Goal: Find specific page/section: Find specific page/section

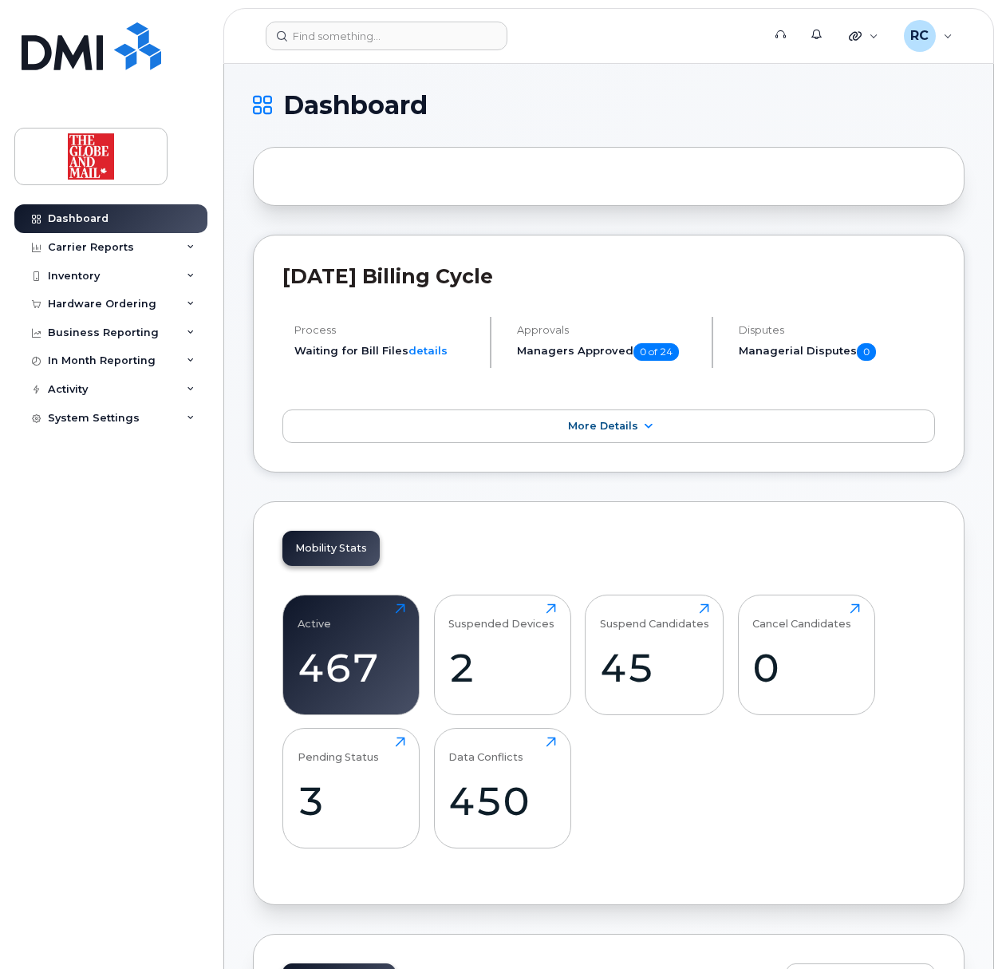
click at [364, 17] on header "Support Alerts Quicklinks Suspend / Cancel Device Change SIM Card Enable Call F…" at bounding box center [608, 36] width 771 height 56
click at [365, 45] on input at bounding box center [387, 36] width 242 height 29
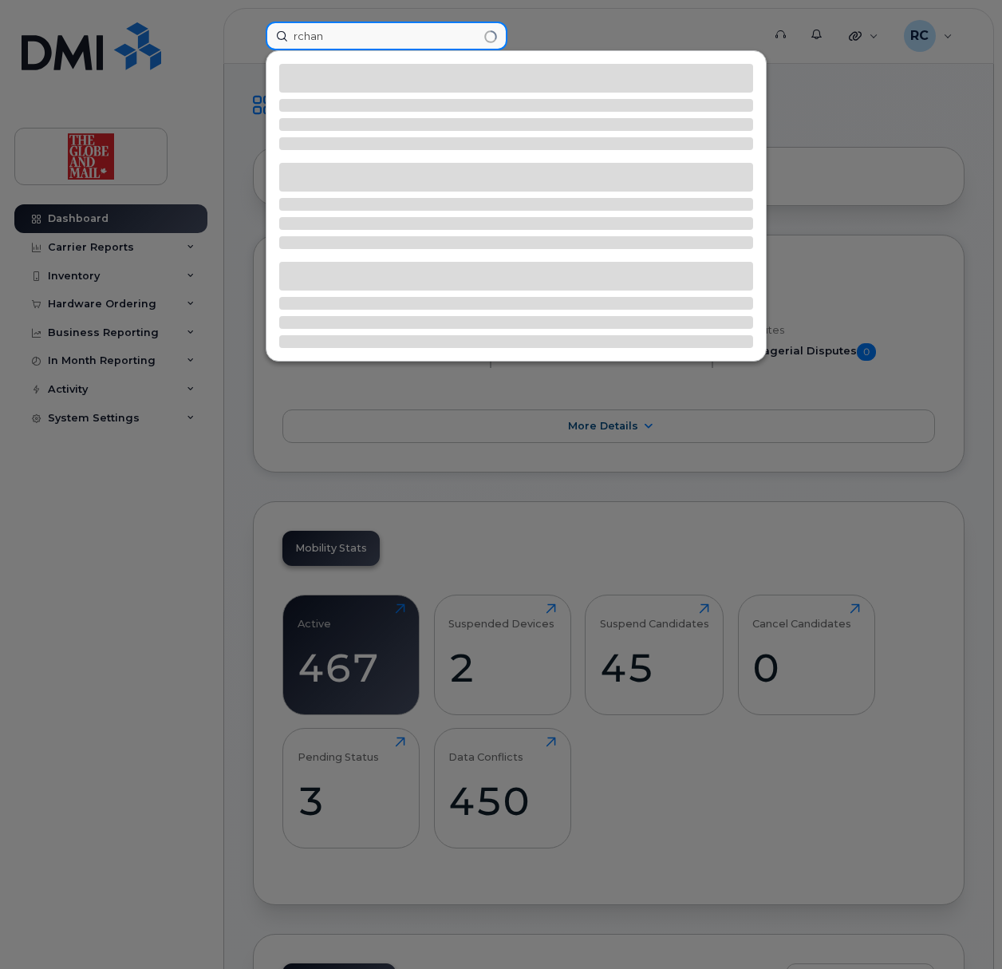
type input "rchan"
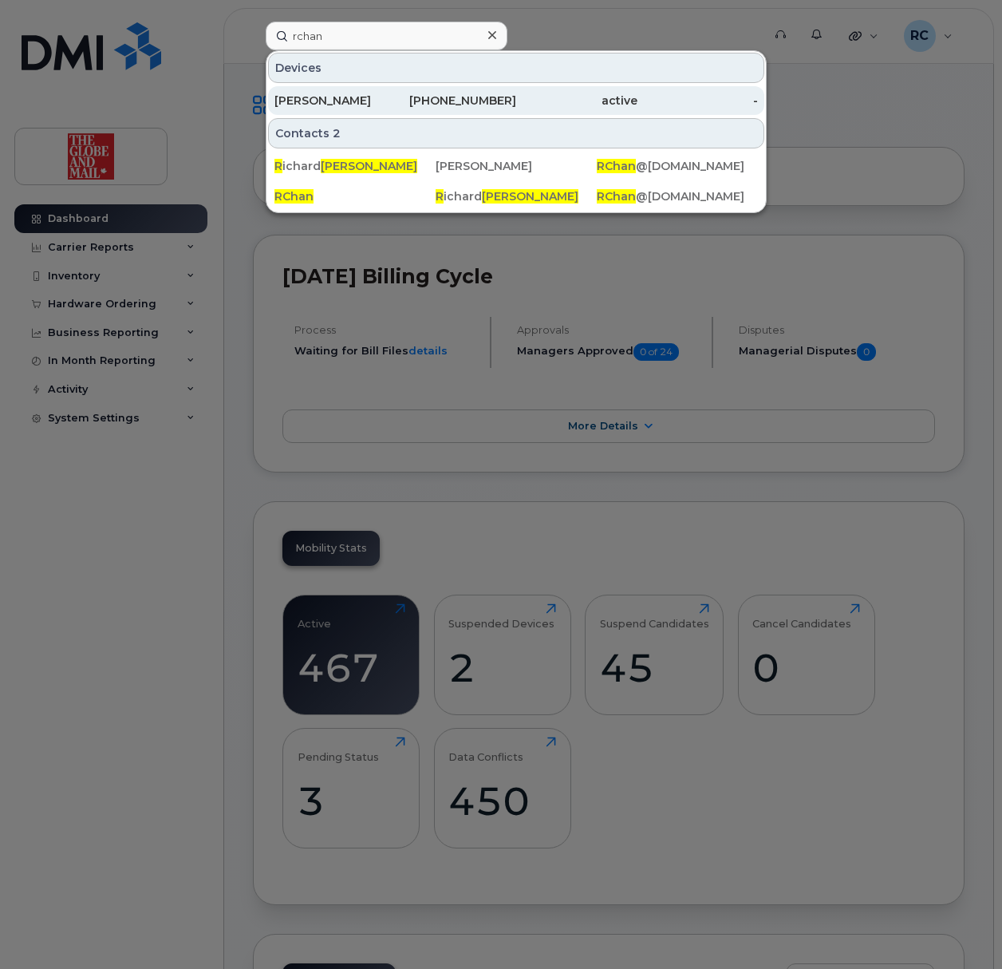
click at [351, 100] on div "[PERSON_NAME]" at bounding box center [335, 101] width 121 height 16
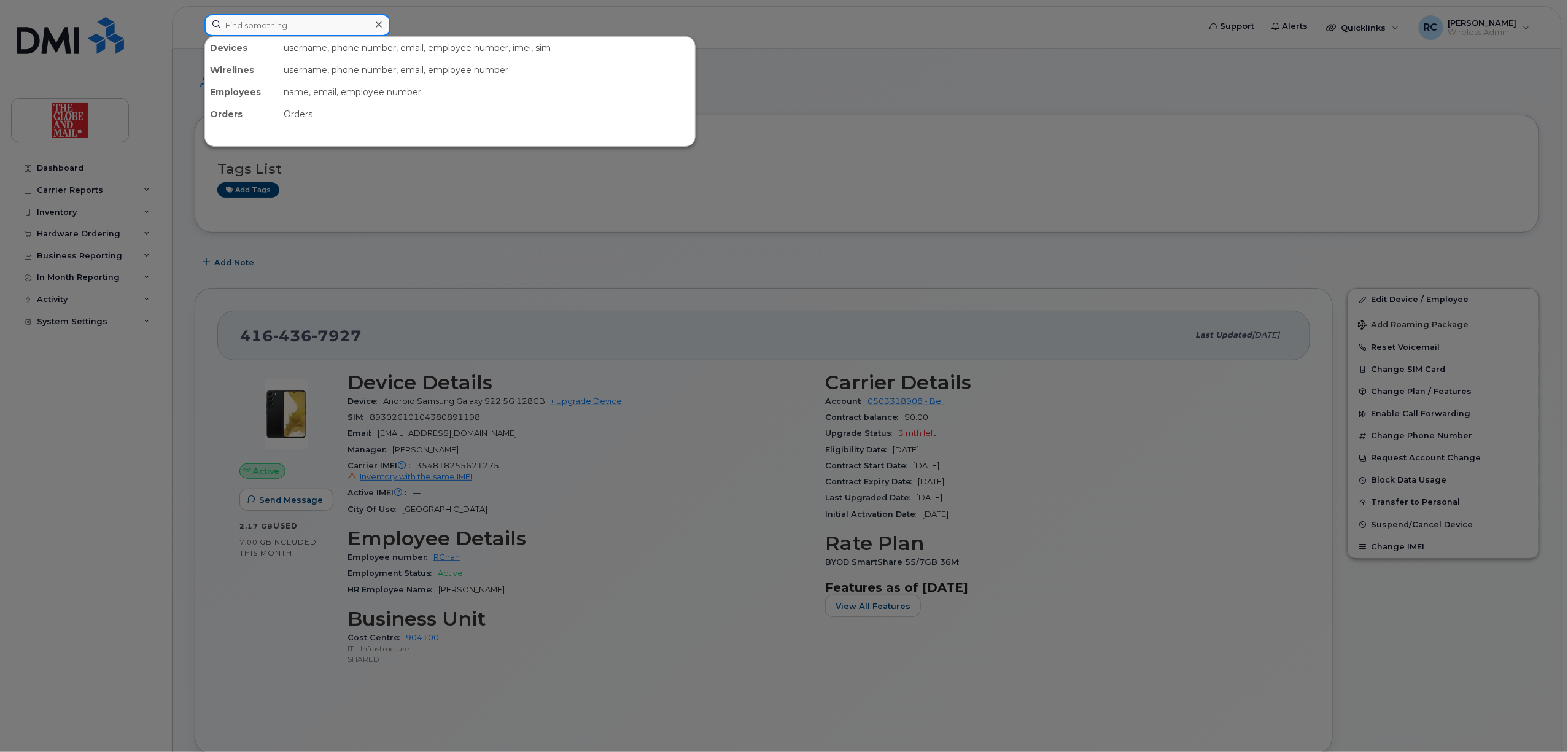
click at [292, 32] on input at bounding box center [298, 25] width 186 height 22
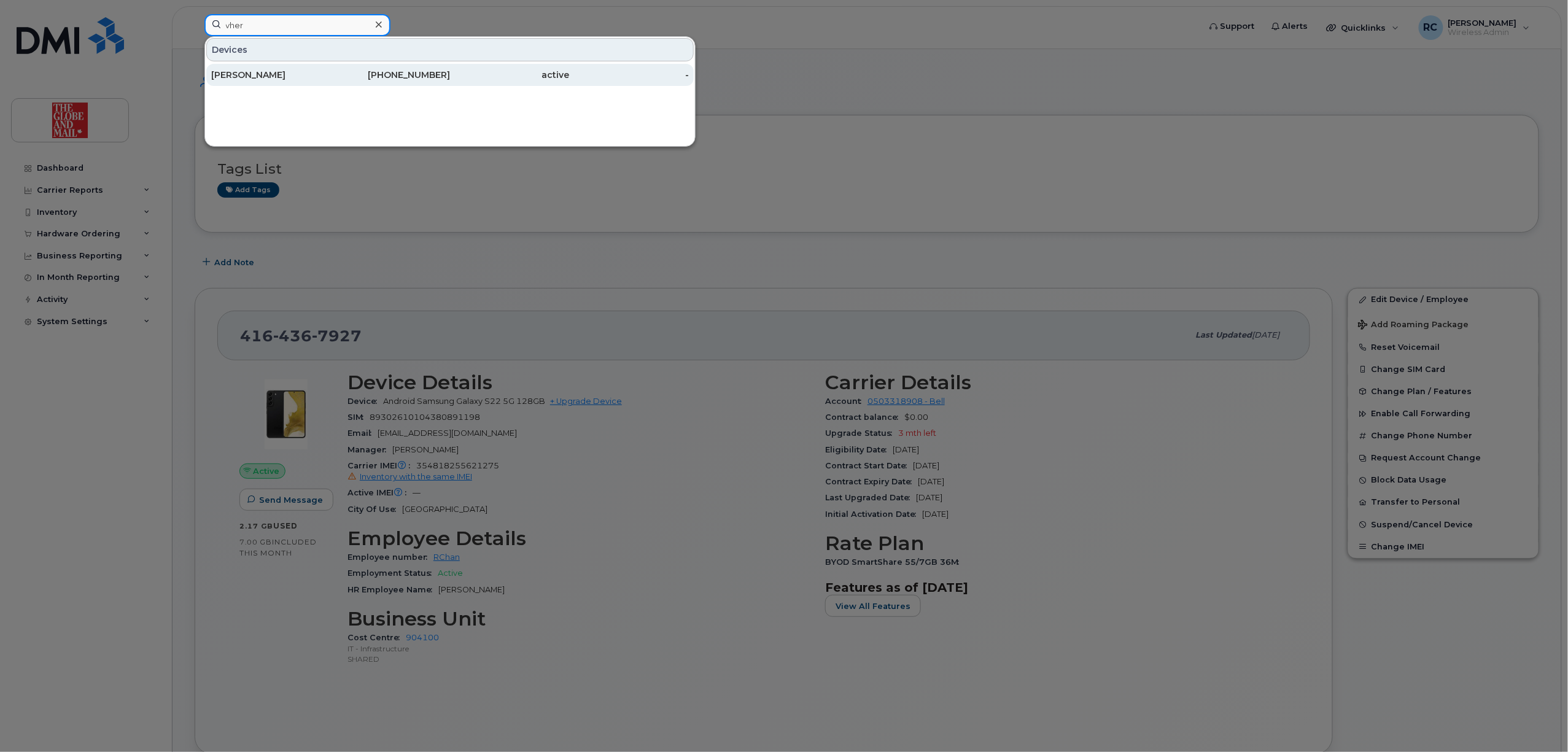
type input "vher"
click at [299, 82] on div "[PERSON_NAME]" at bounding box center [272, 75] width 120 height 22
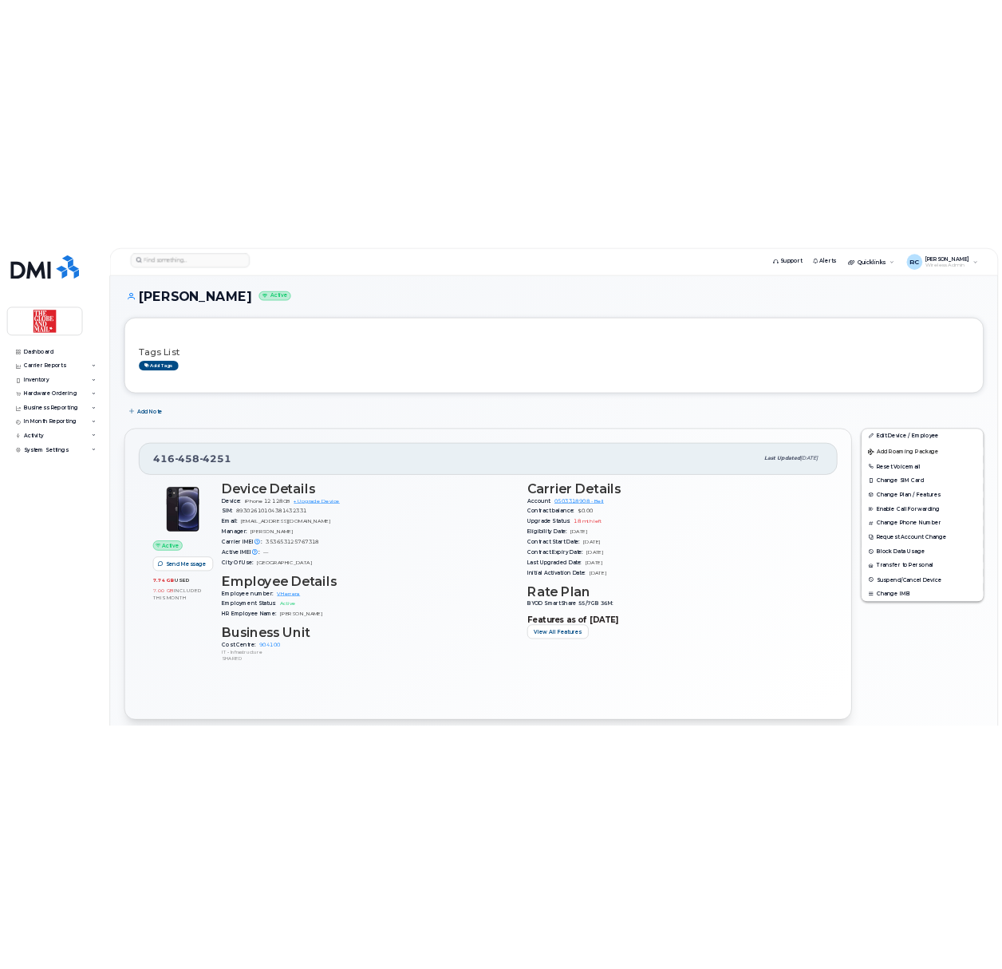
scroll to position [492, 0]
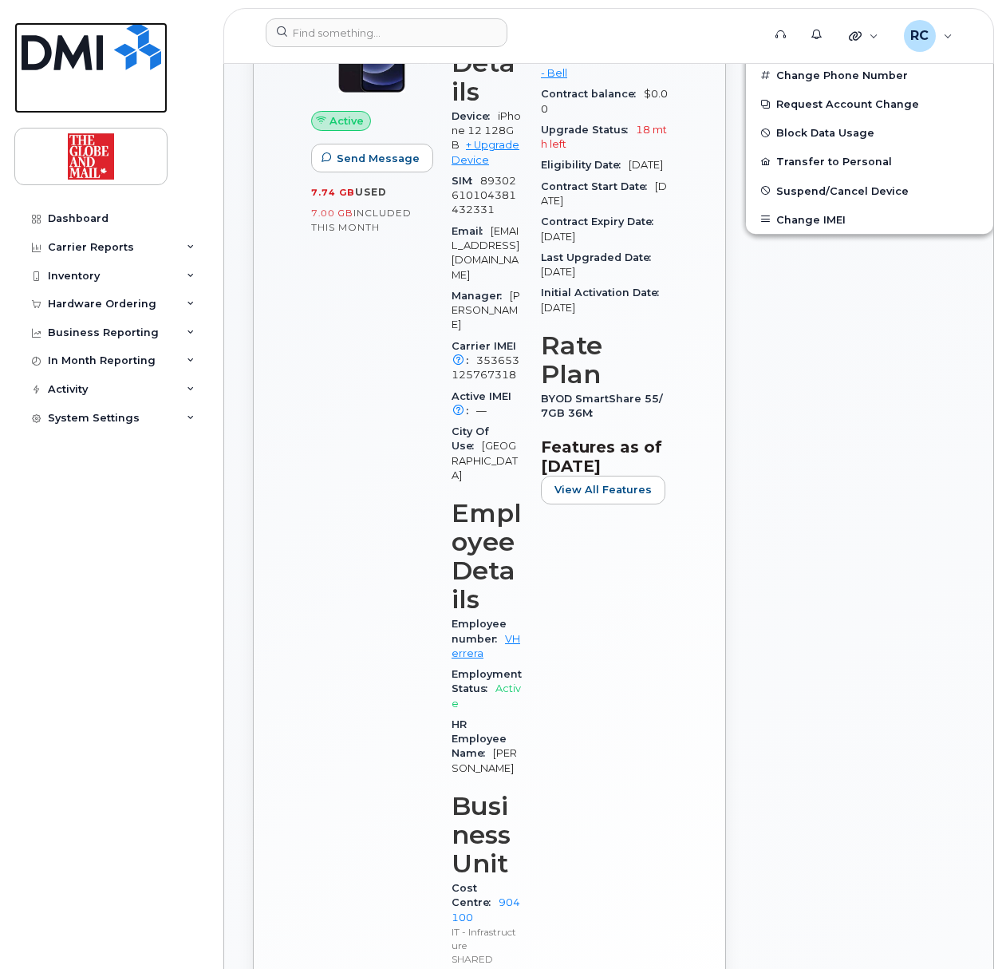
click at [55, 39] on img at bounding box center [92, 46] width 140 height 48
